Goal: Information Seeking & Learning: Check status

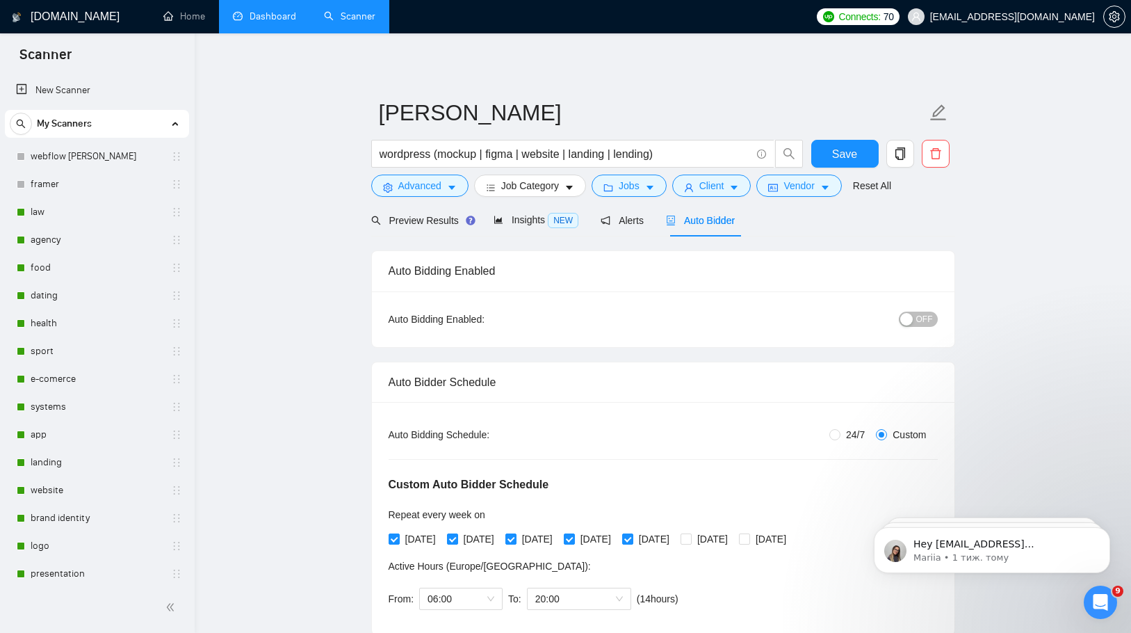
click at [276, 14] on link "Dashboard" at bounding box center [264, 16] width 63 height 12
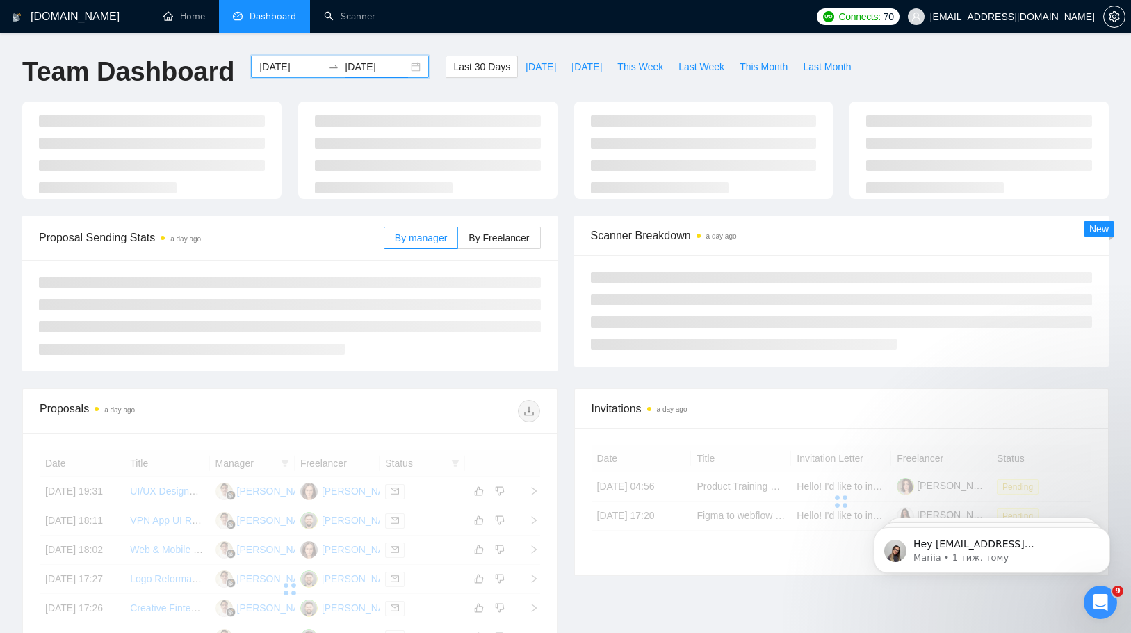
click at [346, 72] on input "[DATE]" at bounding box center [376, 66] width 63 height 15
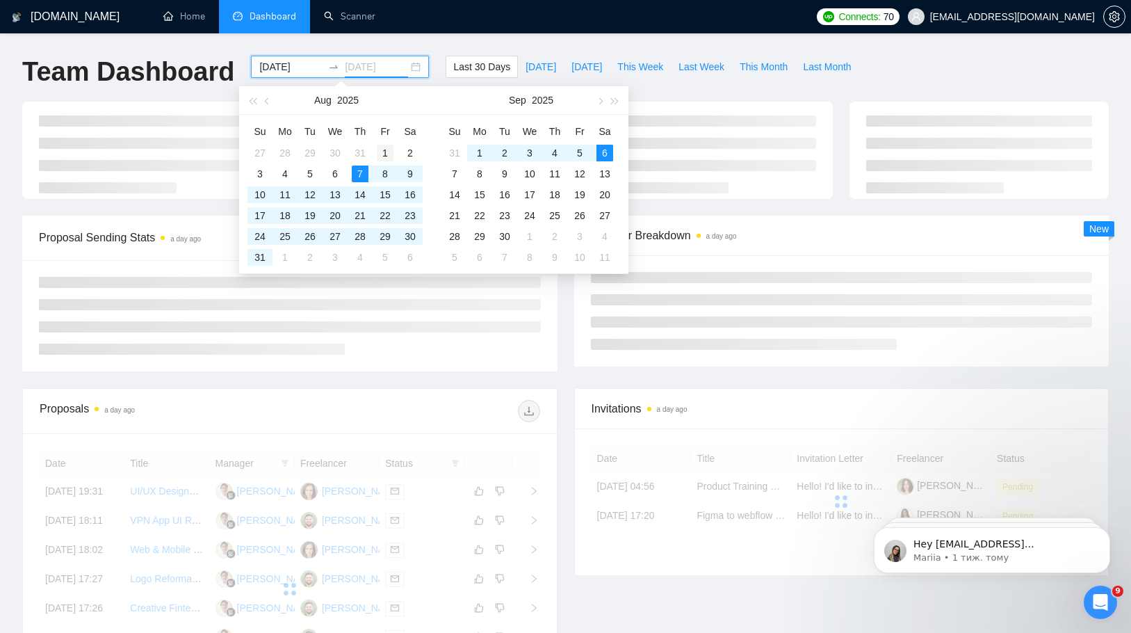
type input "[DATE]"
click at [377, 153] on div "1" at bounding box center [385, 153] width 17 height 17
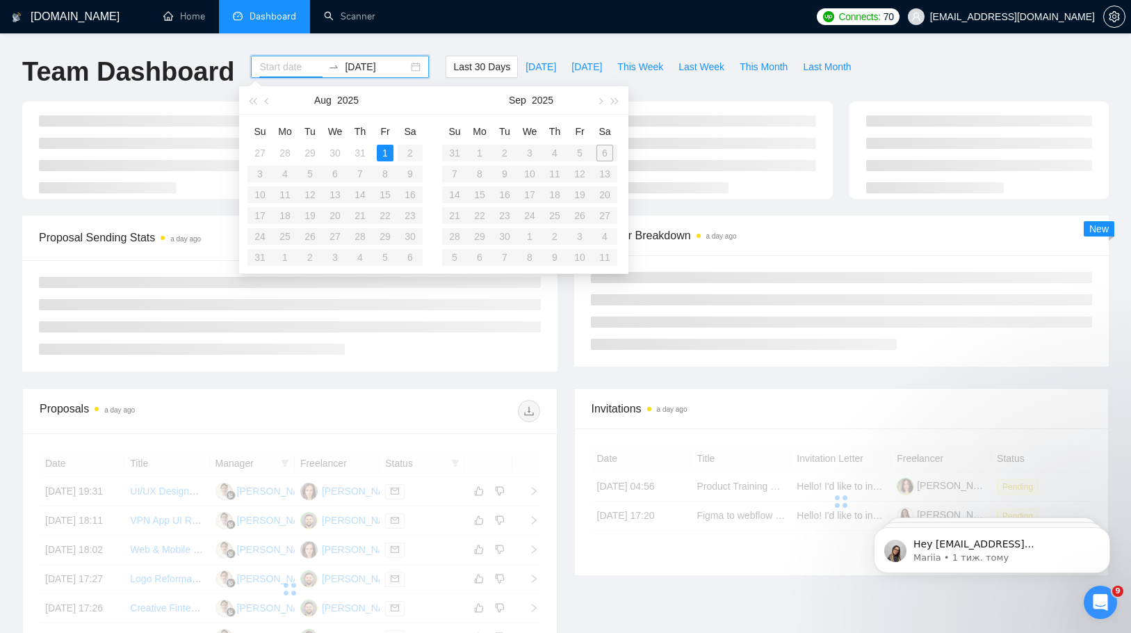
type input "[DATE]"
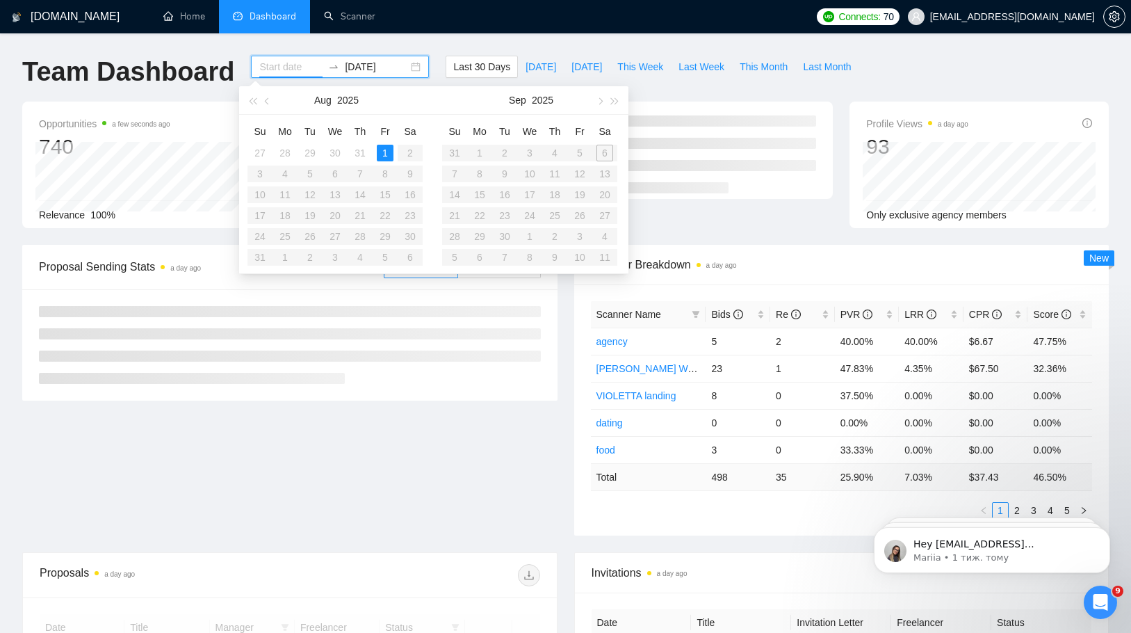
click at [262, 254] on table "Su Mo Tu We Th Fr Sa 27 28 29 30 31 1 2 3 4 5 6 7 8 9 10 11 12 13 14 15 16 17 1…" at bounding box center [335, 193] width 175 height 147
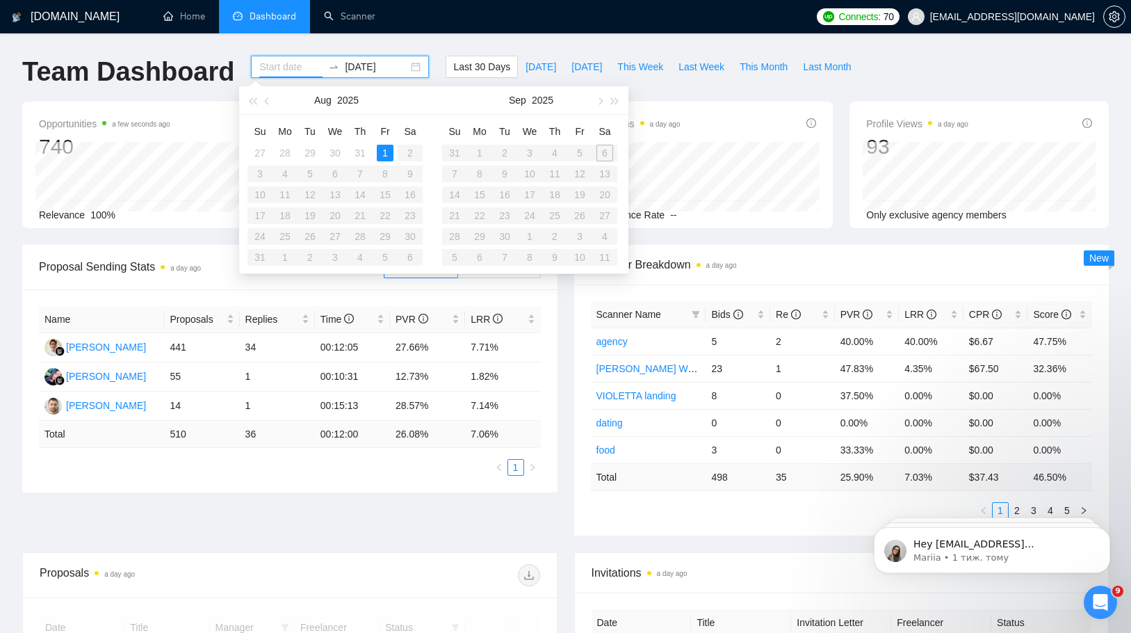
click at [262, 254] on table "Su Mo Tu We Th Fr Sa 27 28 29 30 31 1 2 3 4 5 6 7 8 9 10 11 12 13 14 15 16 17 1…" at bounding box center [335, 193] width 175 height 147
click at [264, 252] on table "Su Mo Tu We Th Fr Sa 27 28 29 30 31 1 2 3 4 5 6 7 8 9 10 11 12 13 14 15 16 17 1…" at bounding box center [335, 193] width 175 height 147
click at [264, 253] on table "Su Mo Tu We Th Fr Sa 27 28 29 30 31 1 2 3 4 5 6 7 8 9 10 11 12 13 14 15 16 17 1…" at bounding box center [335, 193] width 175 height 147
type input "[DATE]"
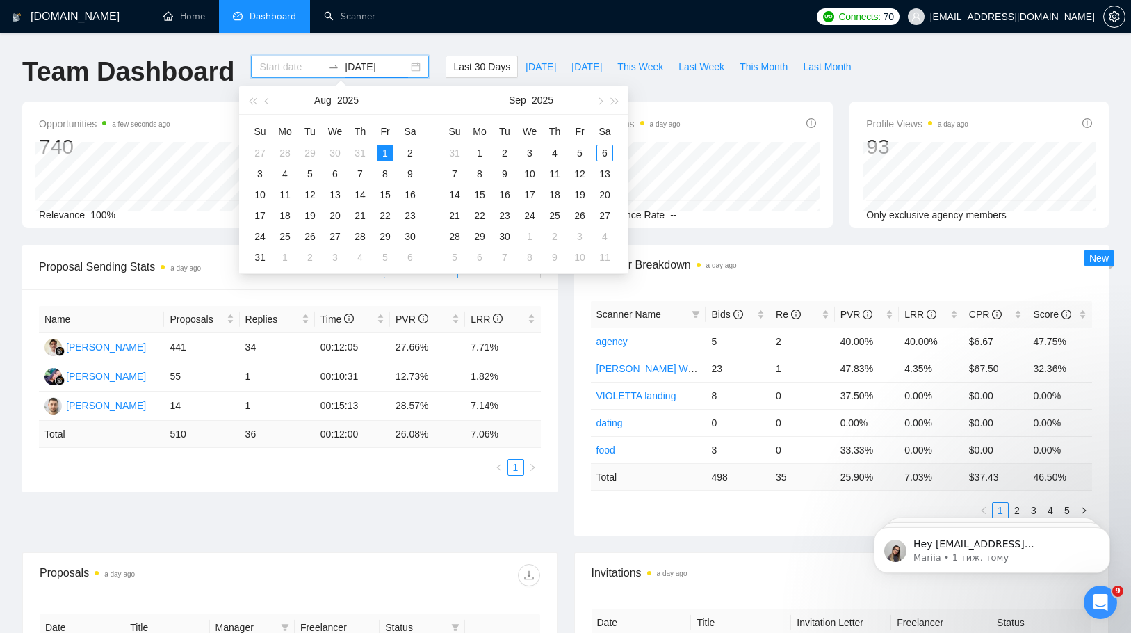
click at [353, 68] on input "[DATE]" at bounding box center [376, 66] width 63 height 15
type input "[DATE]"
click at [259, 257] on div "31" at bounding box center [260, 257] width 17 height 17
type input "[DATE]"
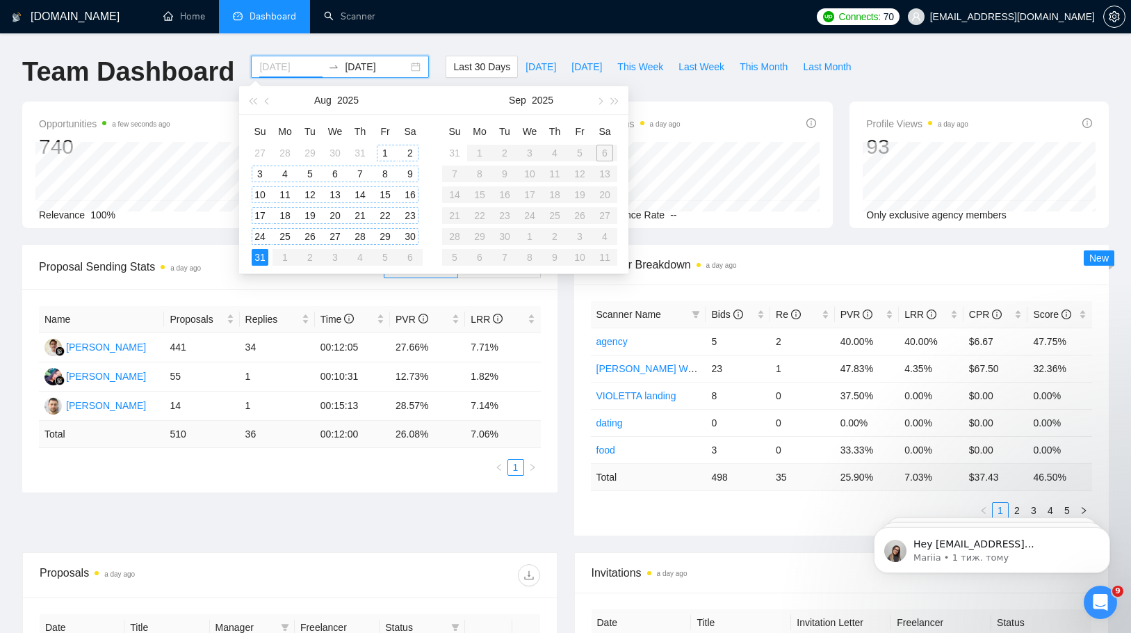
click at [384, 150] on div "1" at bounding box center [385, 153] width 17 height 17
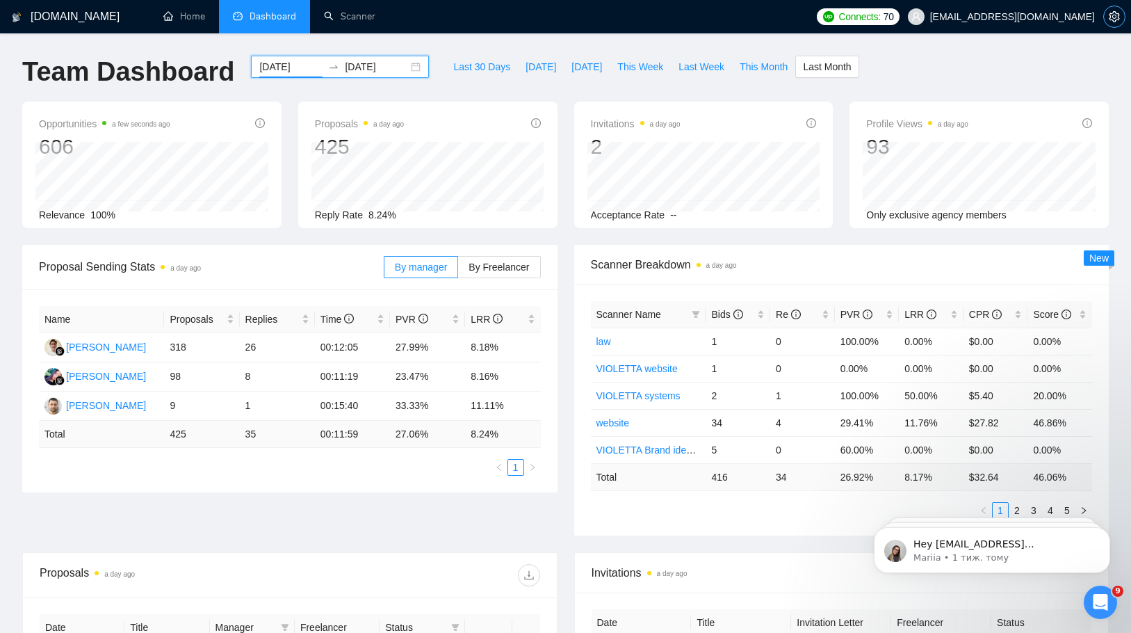
click at [1105, 14] on span "setting" at bounding box center [1114, 16] width 21 height 11
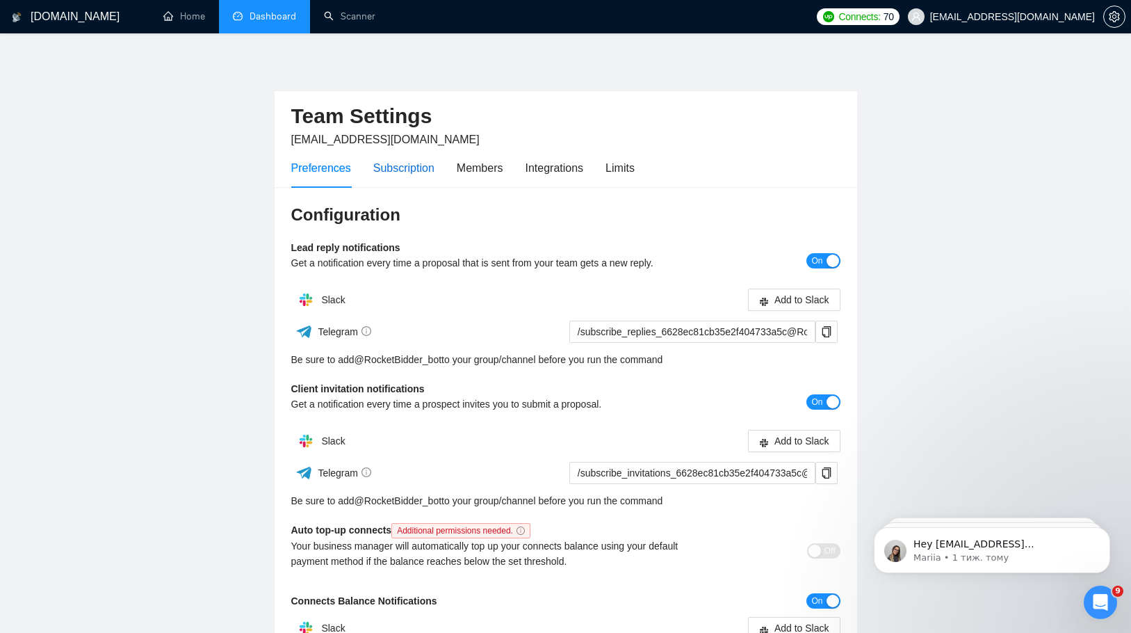
click at [401, 162] on div "Subscription" at bounding box center [403, 167] width 61 height 17
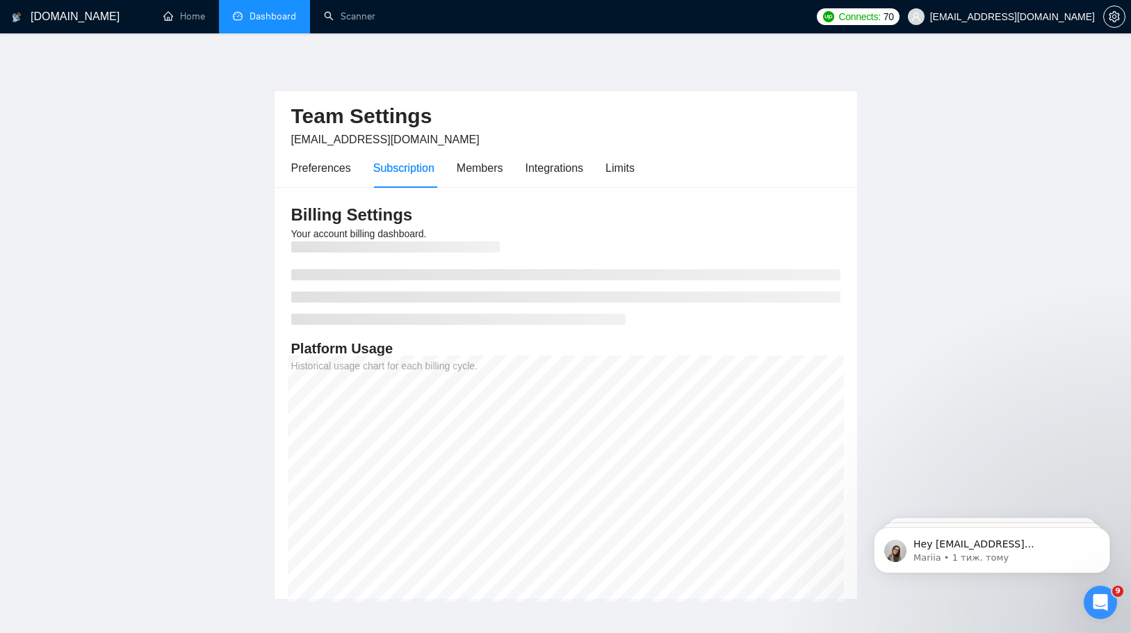
scroll to position [22, 0]
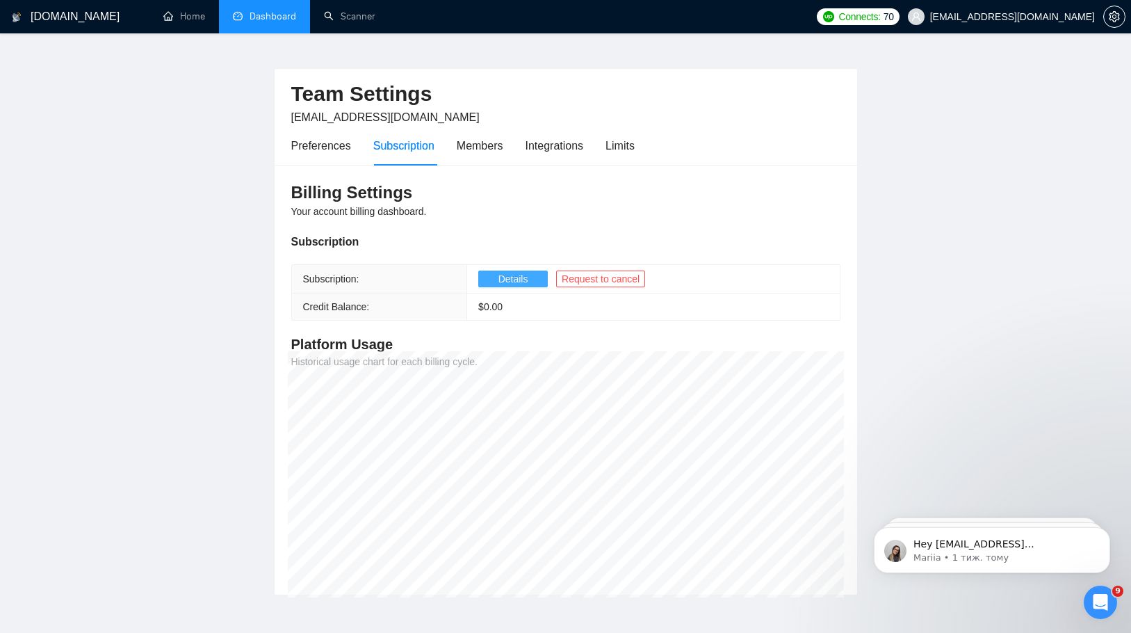
click at [495, 280] on button "Details" at bounding box center [513, 279] width 70 height 17
click at [327, 141] on div "Preferences" at bounding box center [321, 145] width 60 height 17
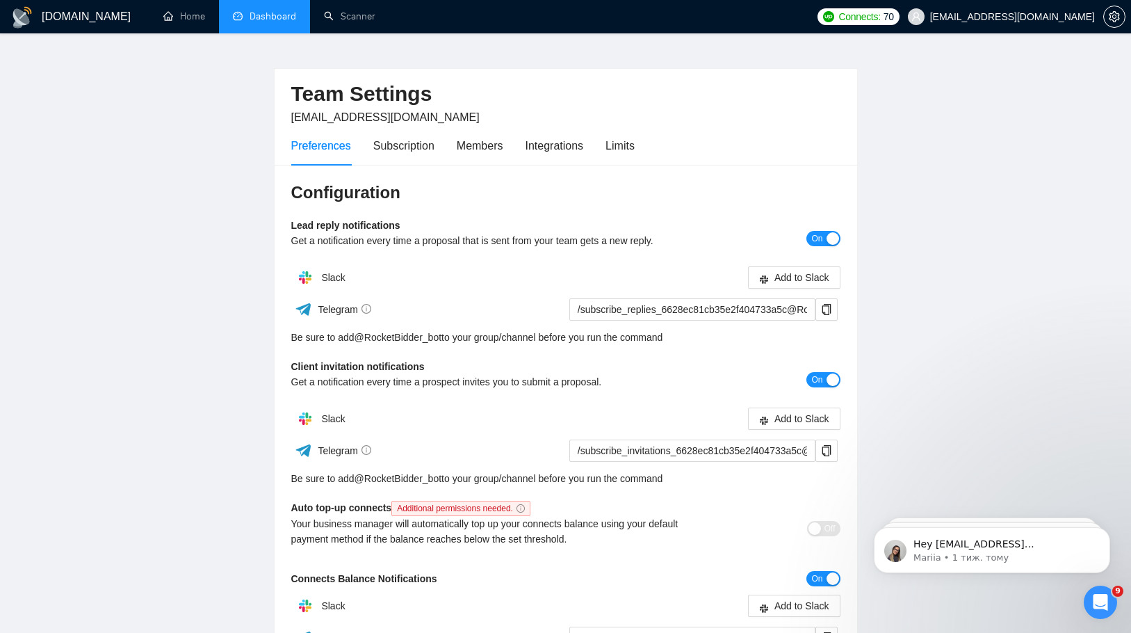
click at [257, 22] on link "Dashboard" at bounding box center [264, 16] width 63 height 12
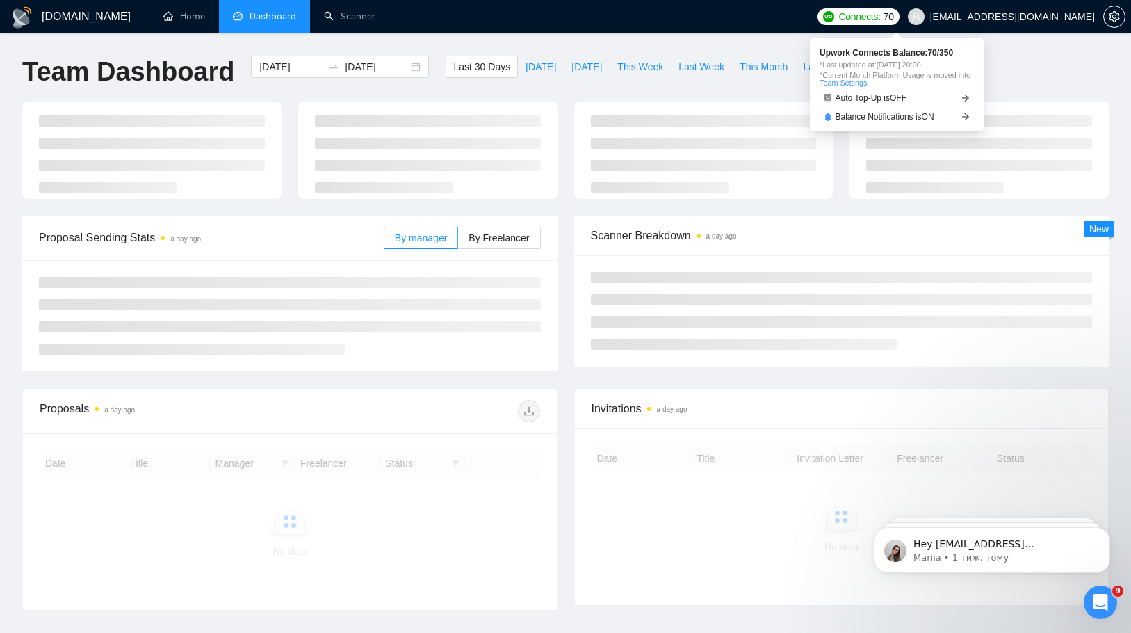
click at [880, 18] on span "Connects:" at bounding box center [860, 16] width 42 height 15
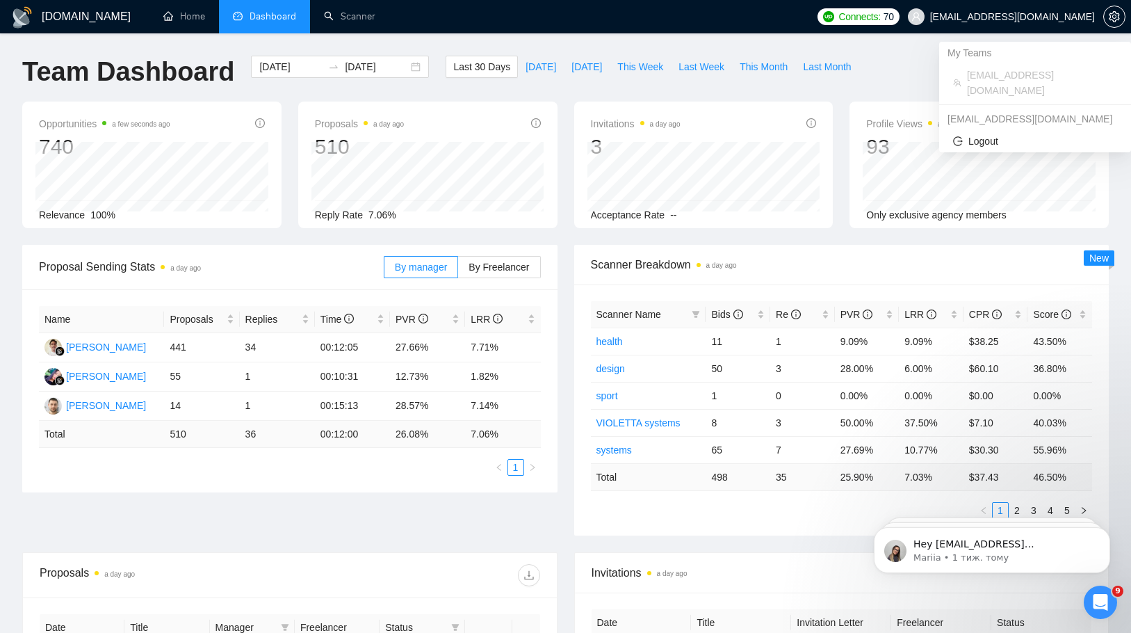
click at [1010, 26] on span "[EMAIL_ADDRESS][DOMAIN_NAME]" at bounding box center [1002, 16] width 204 height 45
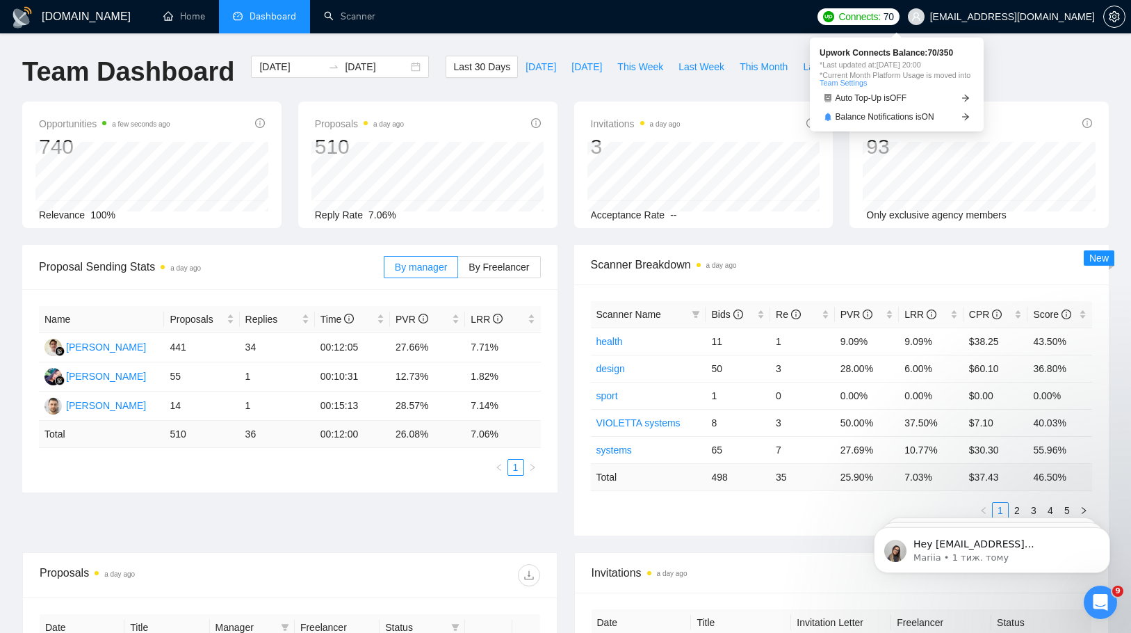
click at [880, 18] on span "Connects:" at bounding box center [860, 16] width 42 height 15
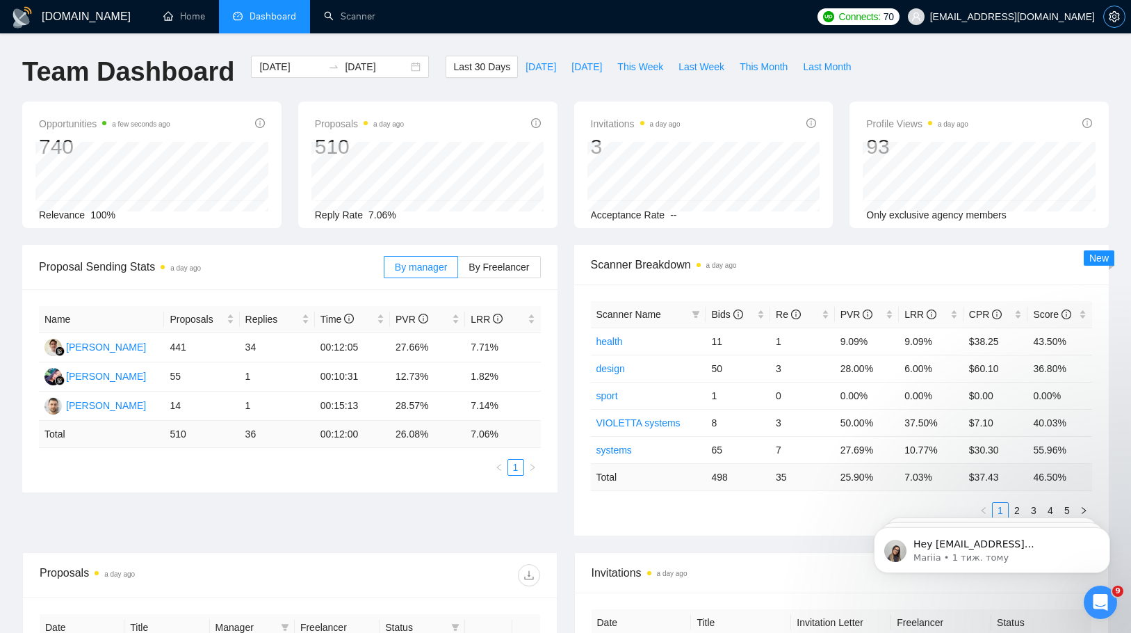
click at [1117, 15] on icon "setting" at bounding box center [1114, 16] width 11 height 11
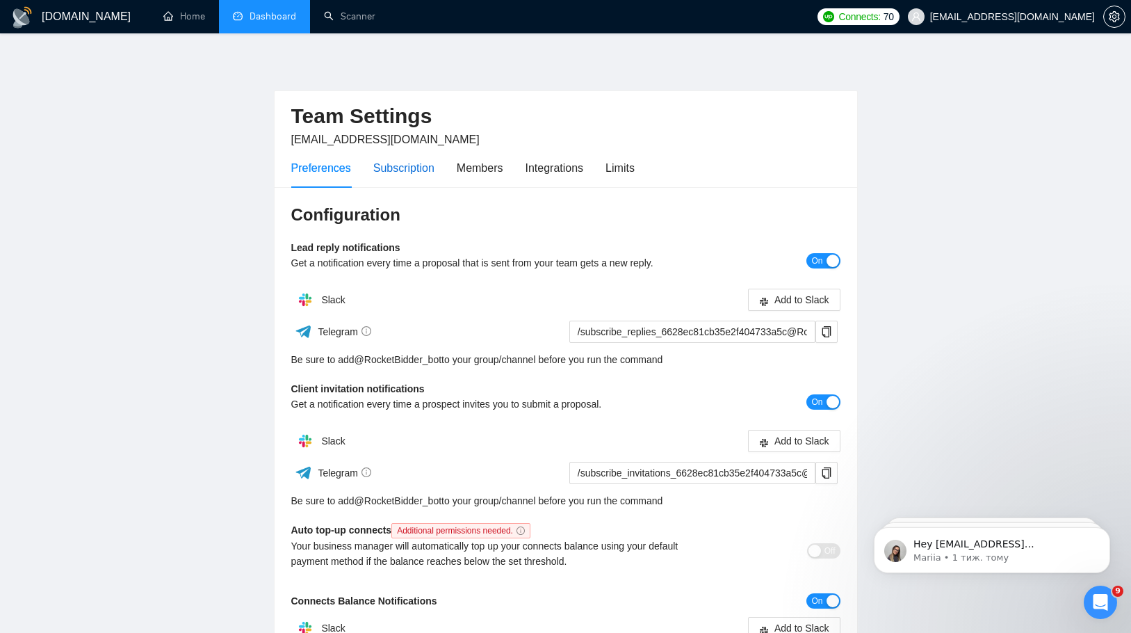
click at [400, 175] on div "Subscription" at bounding box center [403, 167] width 61 height 17
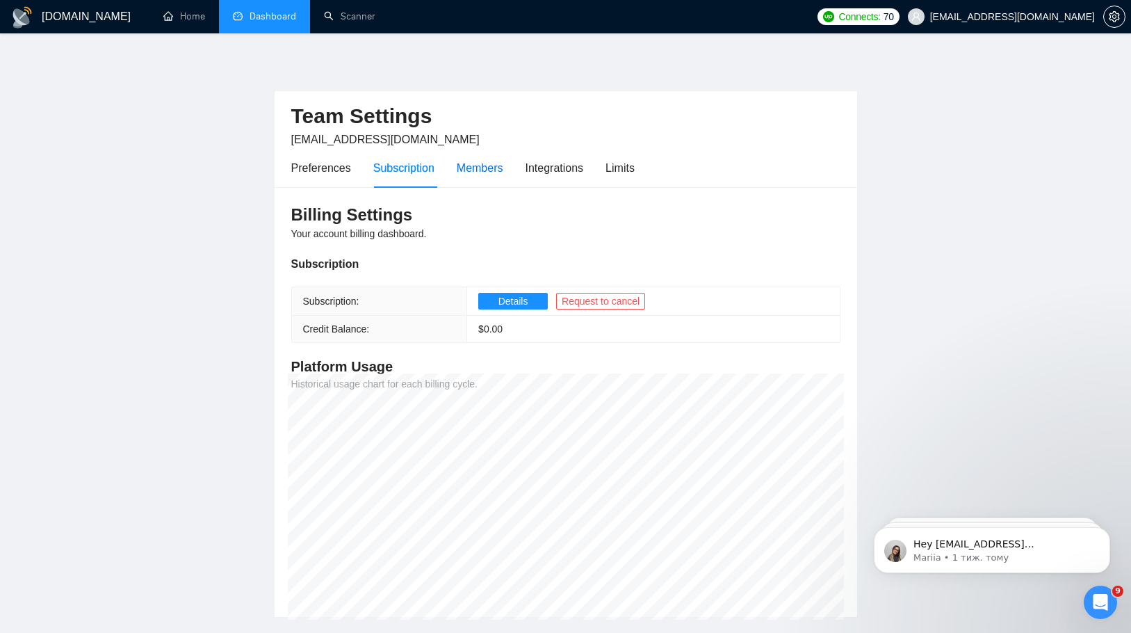
click at [471, 174] on div "Members" at bounding box center [480, 167] width 47 height 17
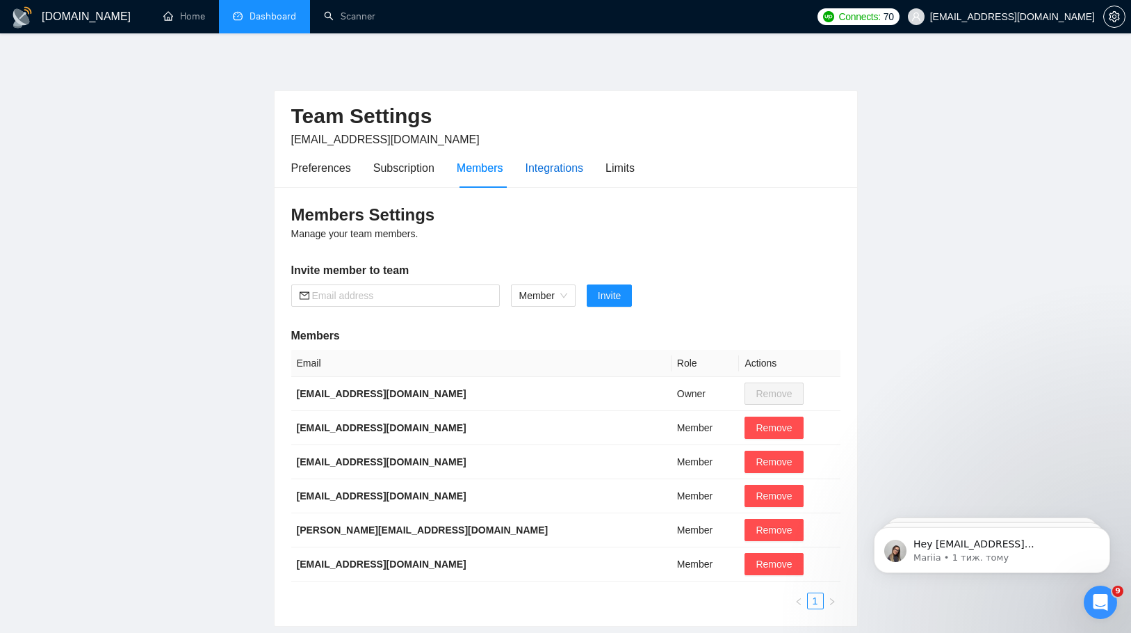
click at [546, 175] on div "Integrations" at bounding box center [555, 167] width 58 height 17
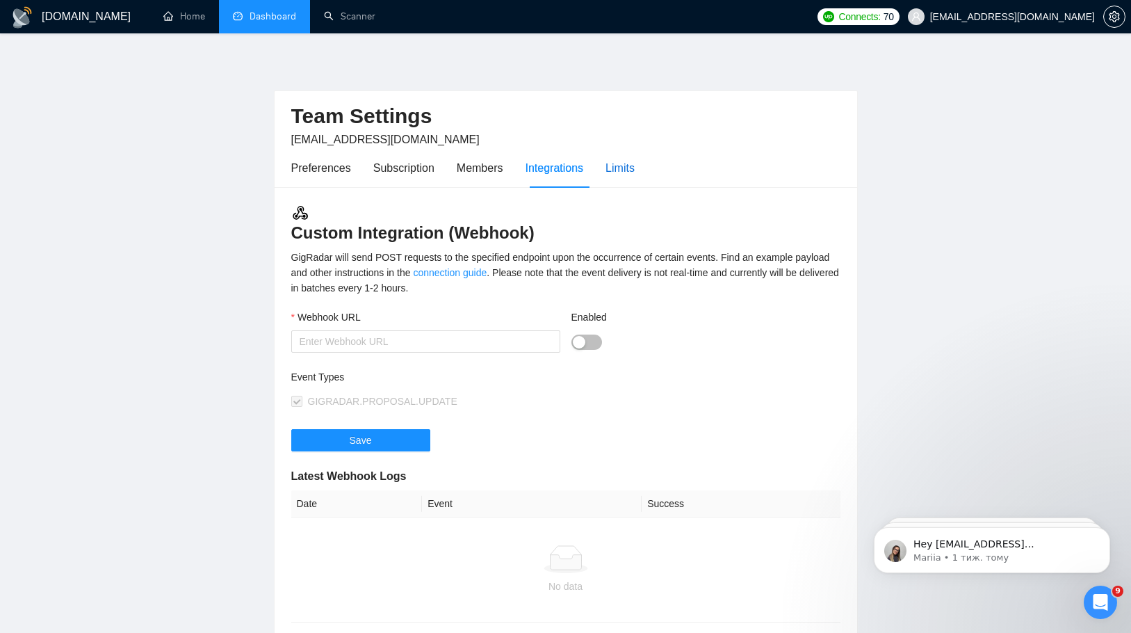
click at [627, 168] on div "Limits" at bounding box center [620, 167] width 29 height 17
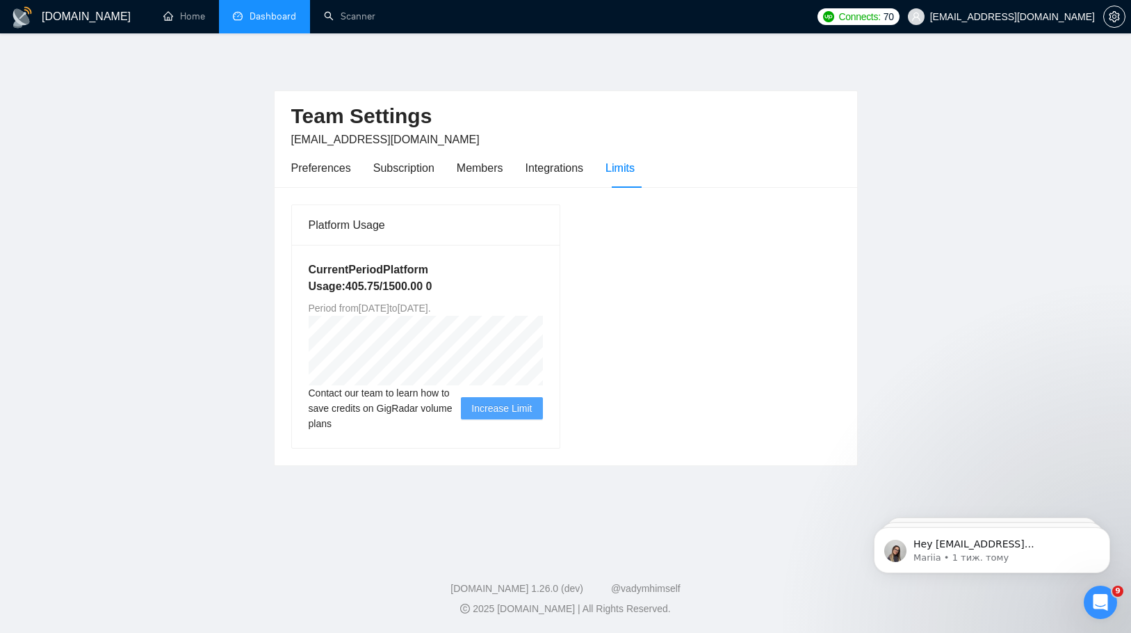
click at [414, 392] on span "Contact our team to learn how to save credits on GigRadar volume plans" at bounding box center [385, 408] width 153 height 46
click at [405, 367] on div at bounding box center [405, 367] width 0 height 0
click at [401, 400] on span "Contact our team to learn how to save credits on GigRadar volume plans" at bounding box center [385, 408] width 153 height 46
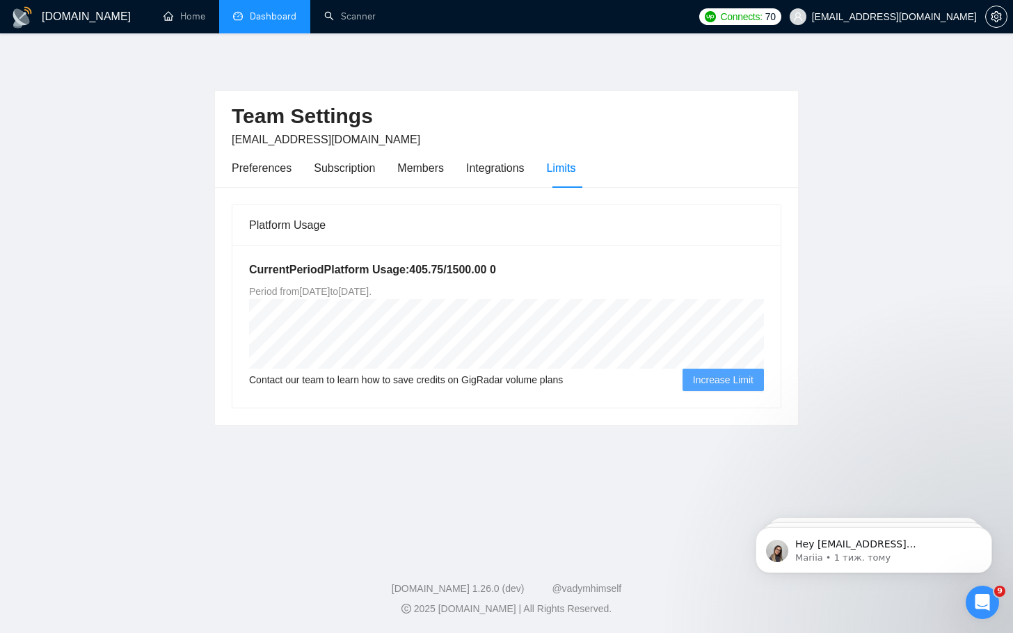
click at [258, 22] on link "Dashboard" at bounding box center [264, 16] width 63 height 12
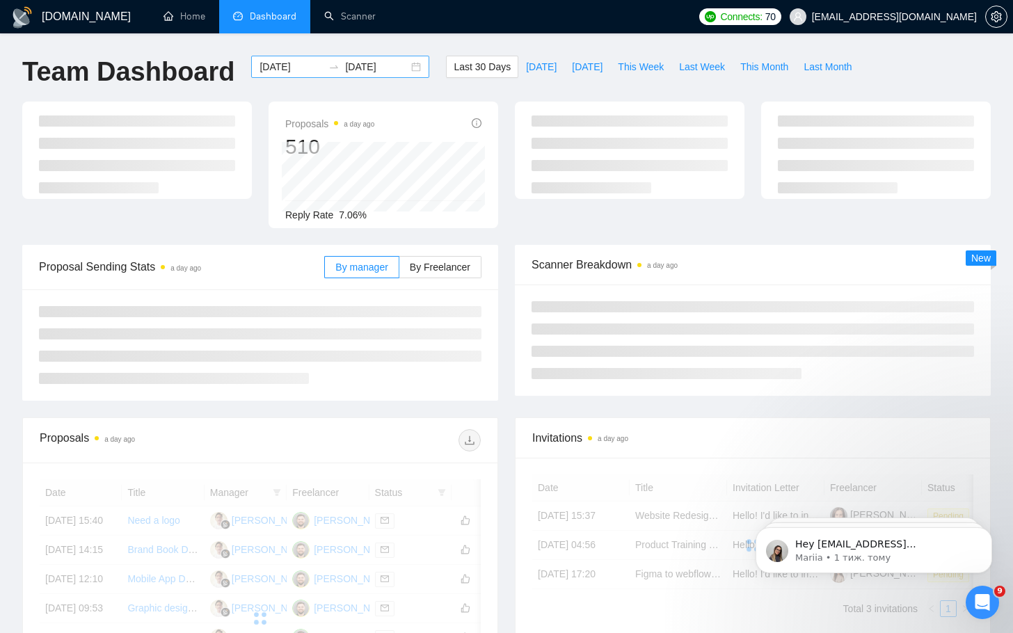
click at [345, 72] on input "[DATE]" at bounding box center [376, 66] width 63 height 15
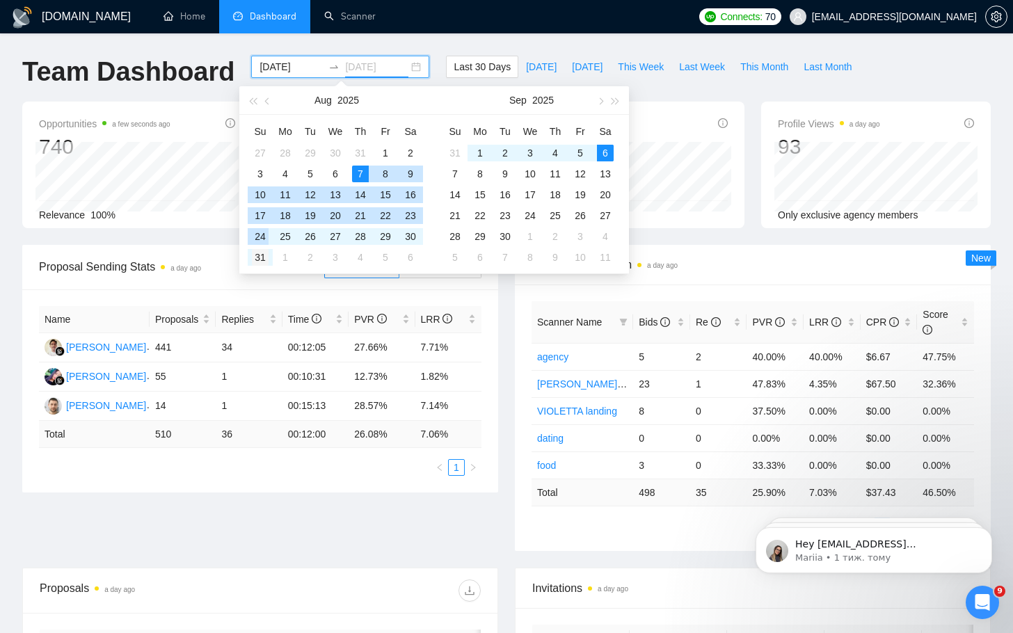
type input "[DATE]"
click at [264, 253] on div "31" at bounding box center [260, 257] width 17 height 17
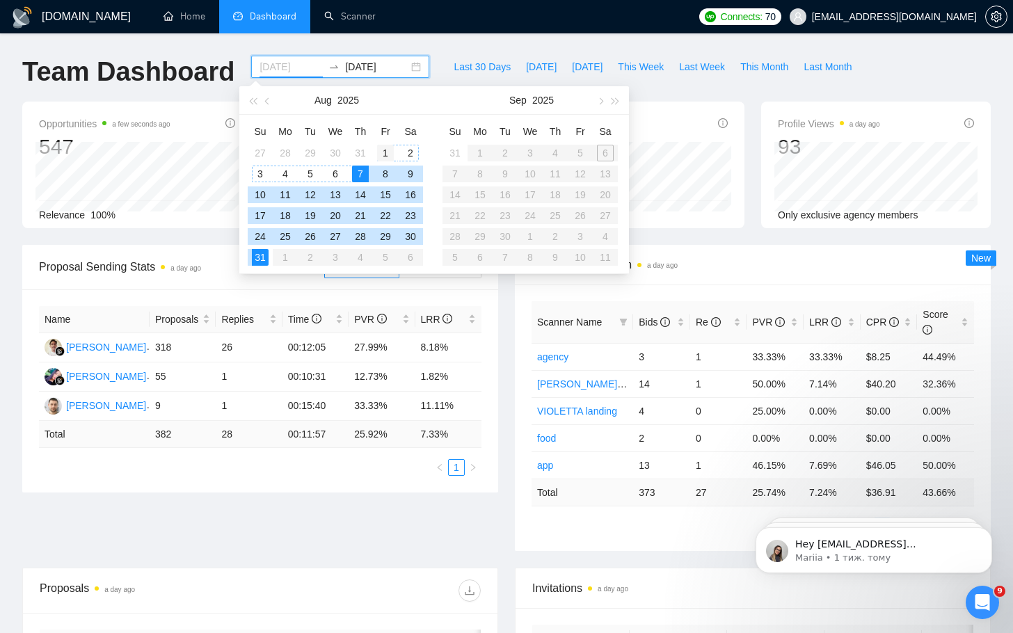
type input "[DATE]"
click at [387, 152] on div "1" at bounding box center [385, 153] width 17 height 17
